Goal: Information Seeking & Learning: Learn about a topic

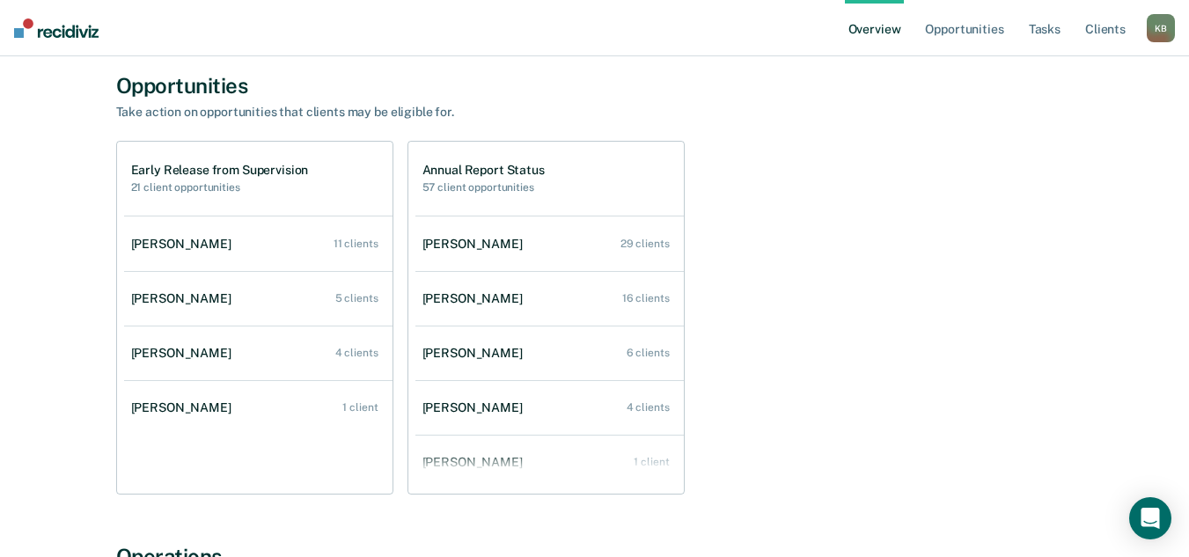
scroll to position [88, 0]
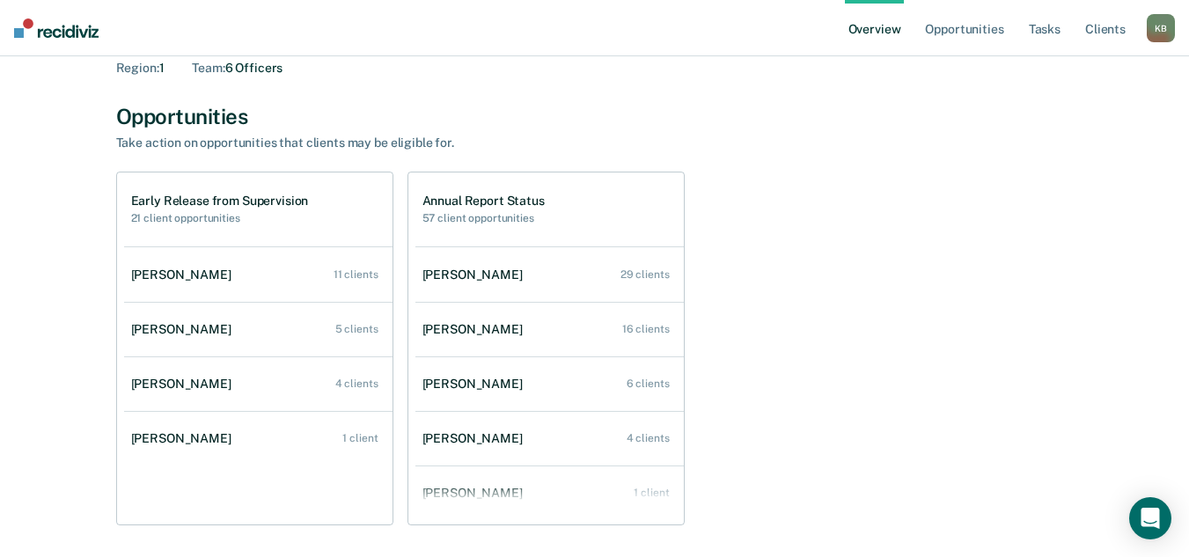
click at [274, 204] on h1 "Early Release from Supervision" at bounding box center [220, 201] width 178 height 15
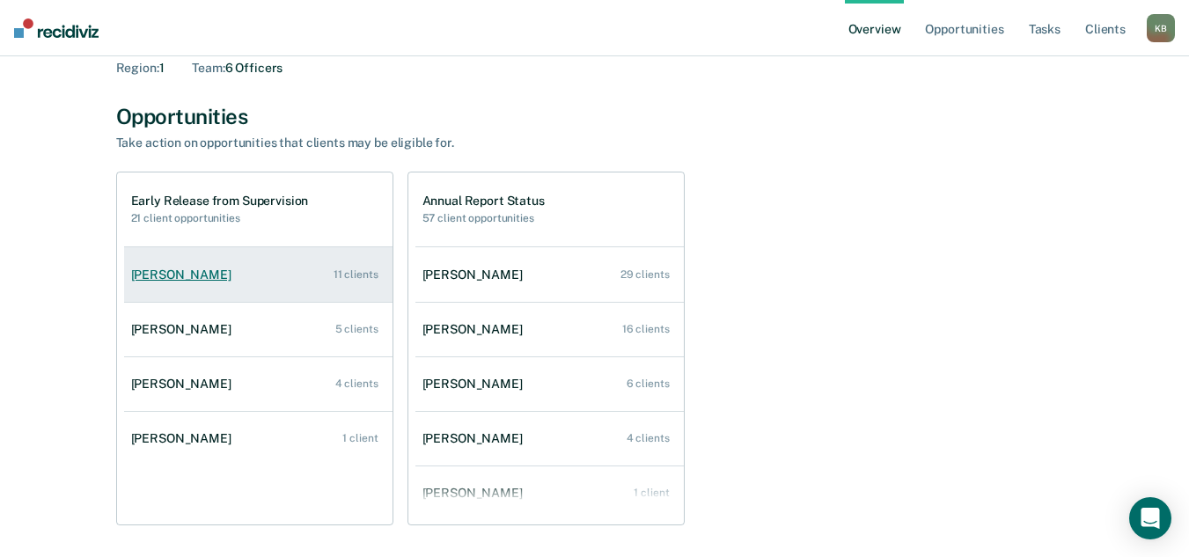
click at [355, 275] on div "11 clients" at bounding box center [355, 274] width 45 height 12
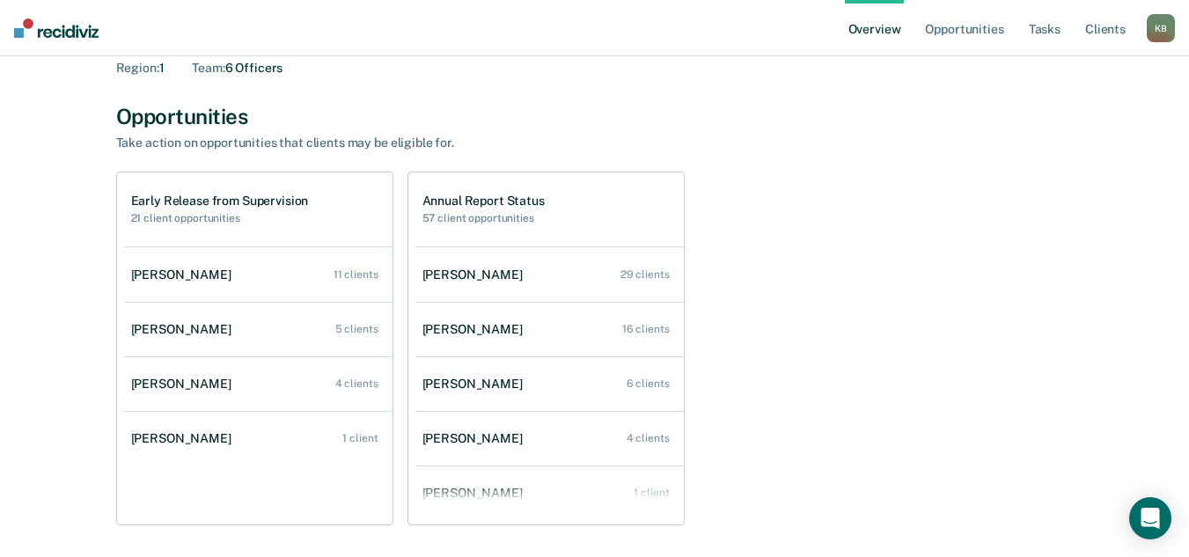
scroll to position [176, 0]
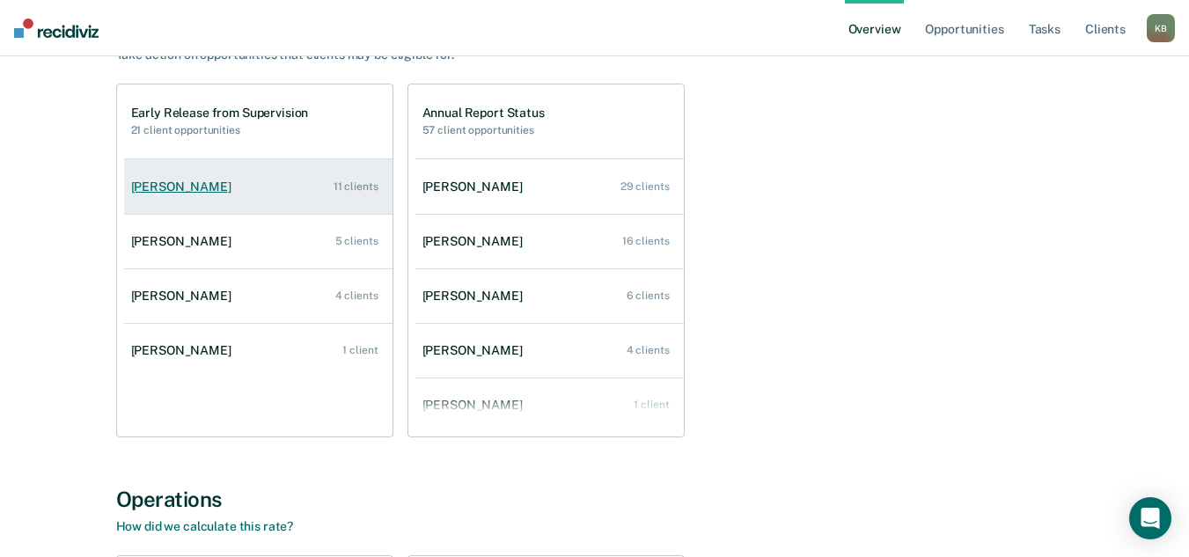
click at [202, 179] on div "[PERSON_NAME]" at bounding box center [184, 186] width 107 height 15
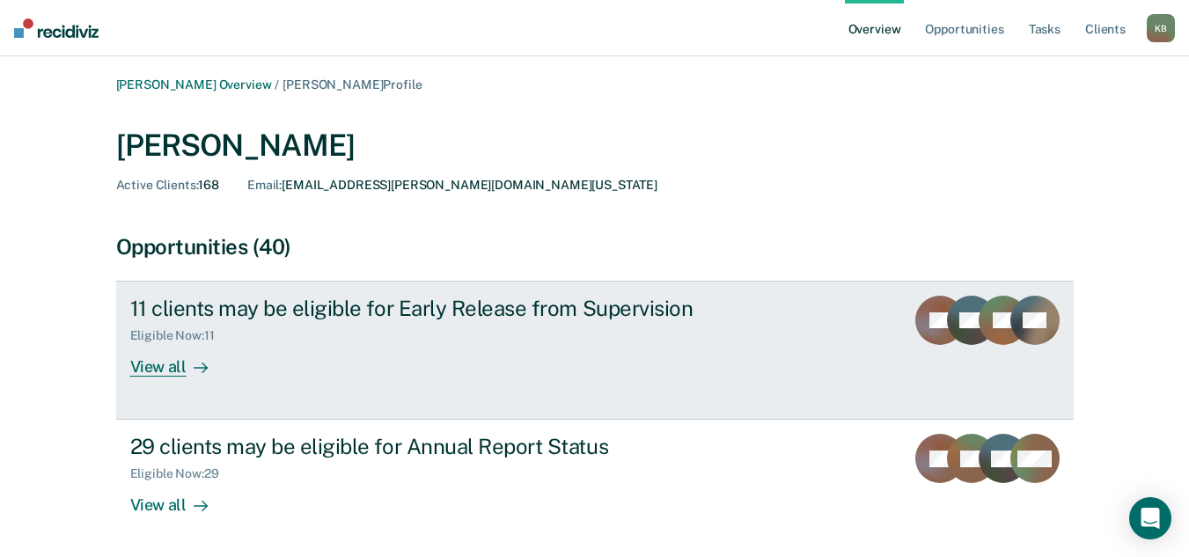
click at [179, 370] on div "View all" at bounding box center [179, 360] width 99 height 34
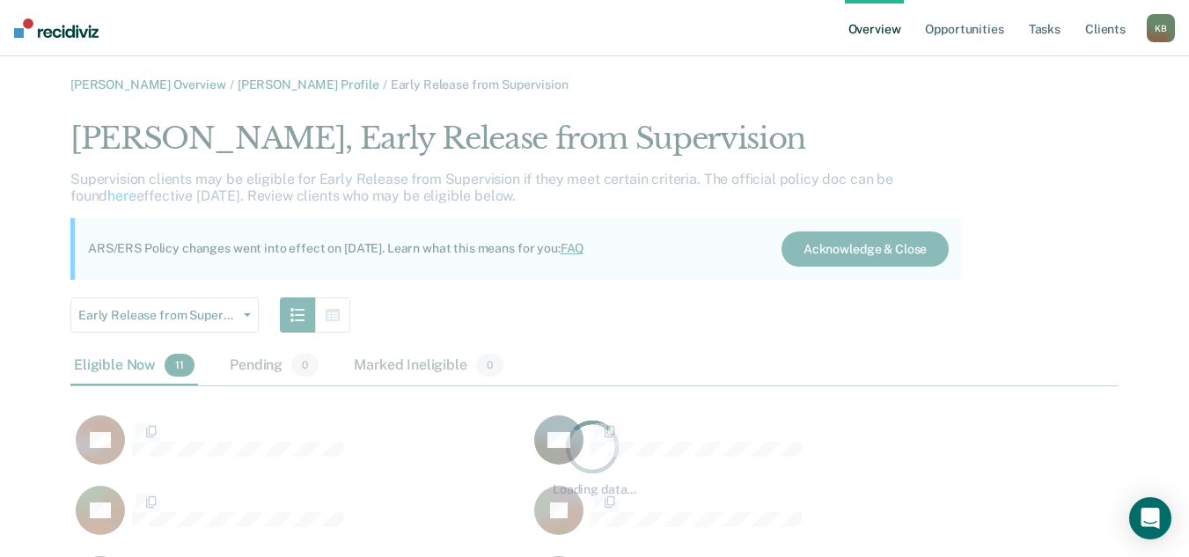
scroll to position [703, 1035]
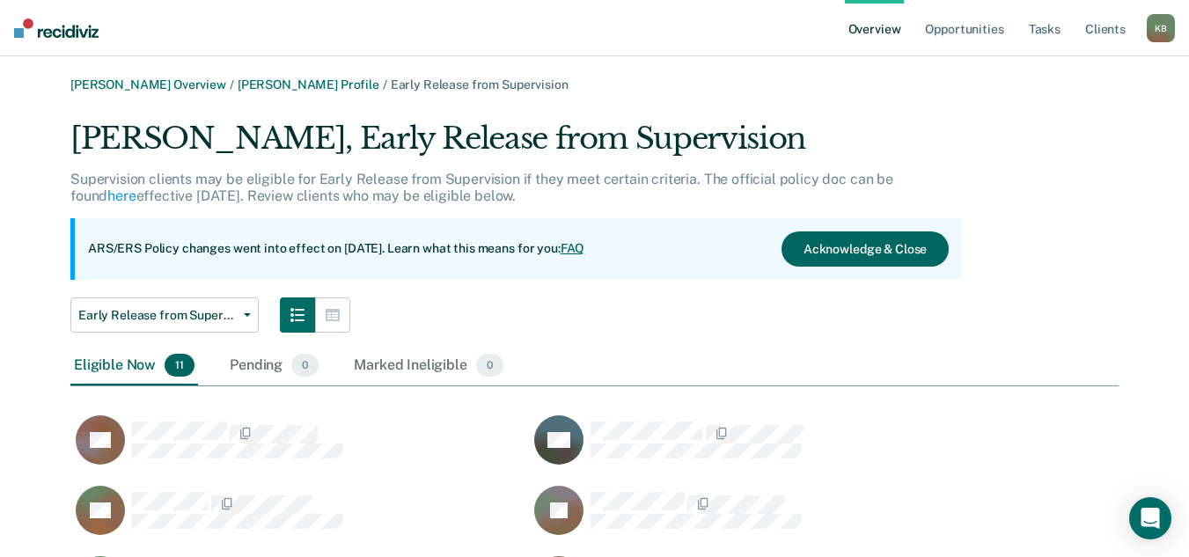
click at [910, 253] on button "Acknowledge & Close" at bounding box center [864, 248] width 167 height 35
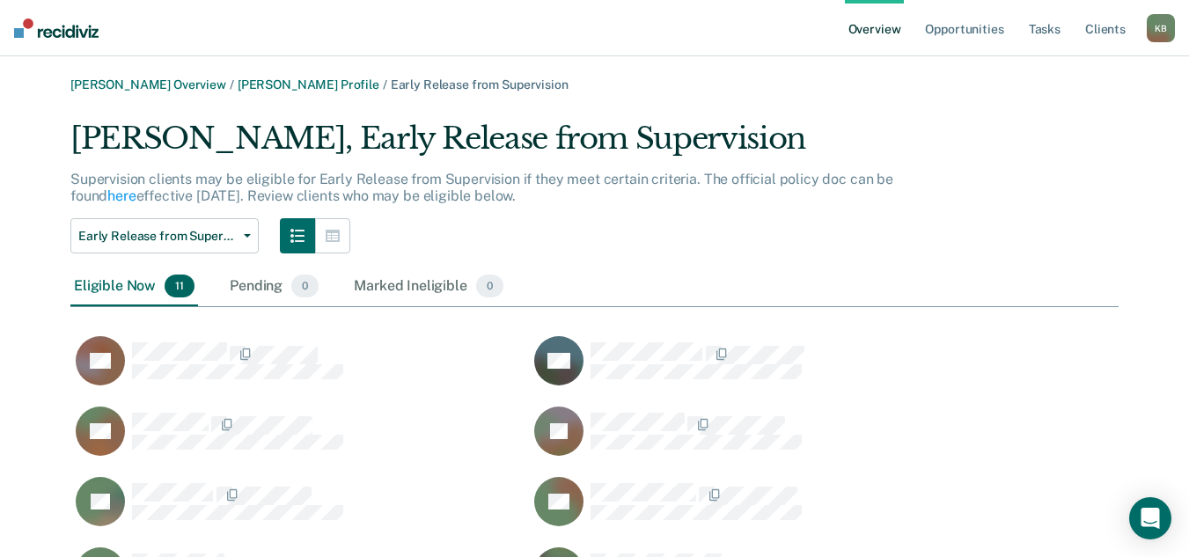
scroll to position [624, 1035]
